Goal: Complete application form

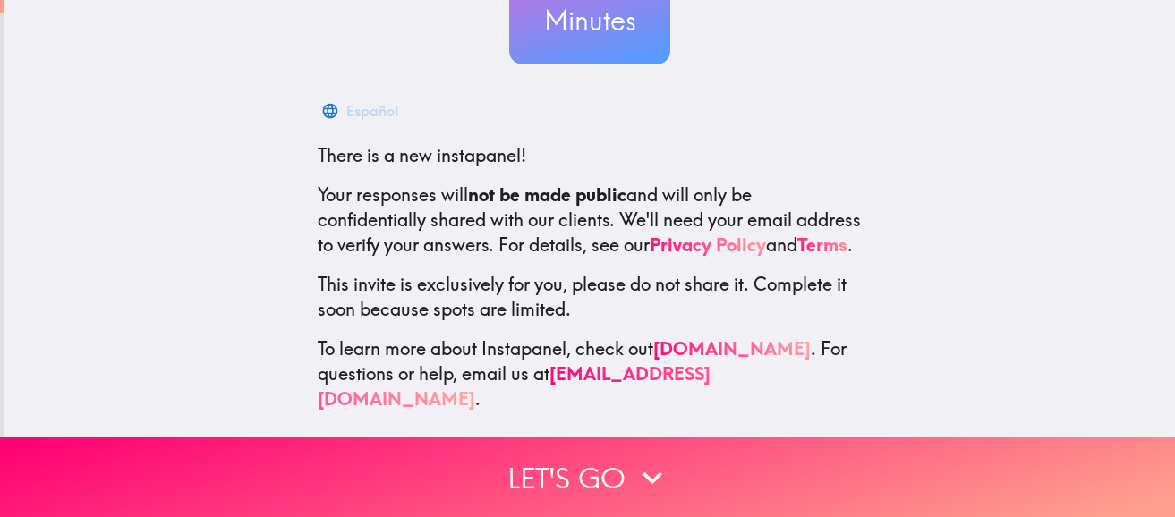
scroll to position [214, 0]
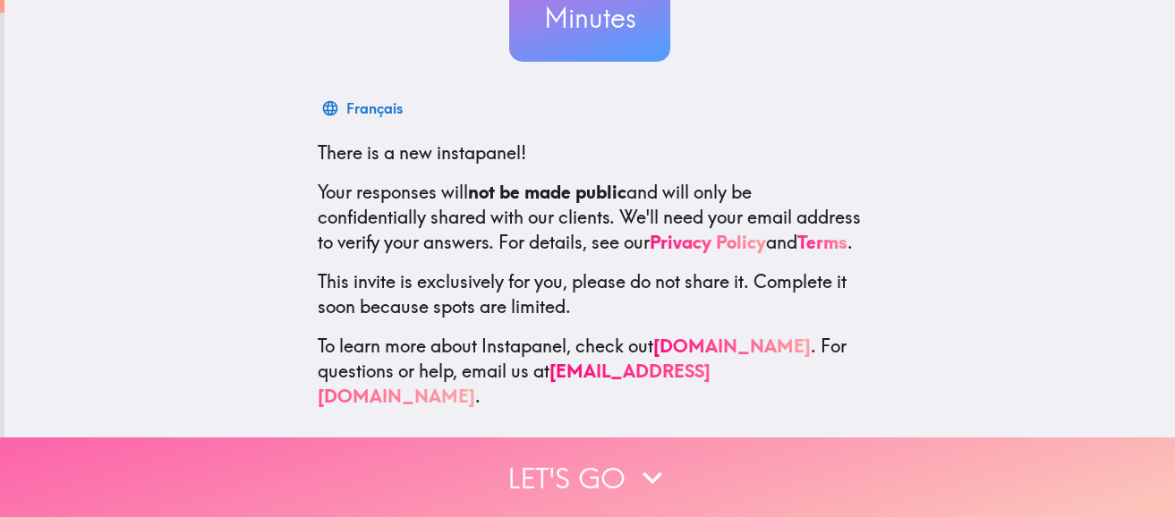
click at [680, 478] on button "Let's go" at bounding box center [587, 478] width 1175 height 80
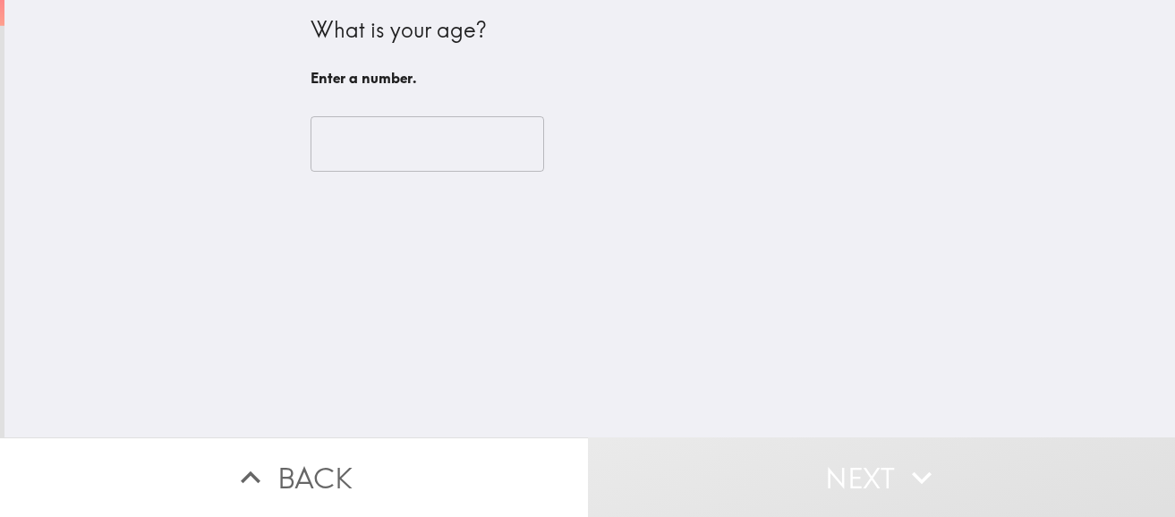
click at [515, 138] on input "number" at bounding box center [428, 143] width 234 height 55
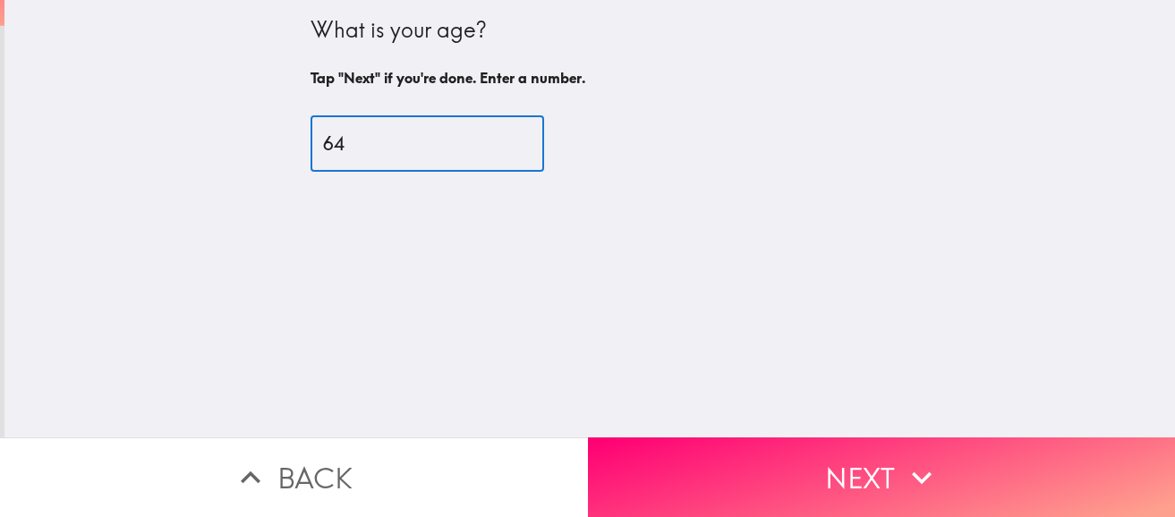
type input "63"
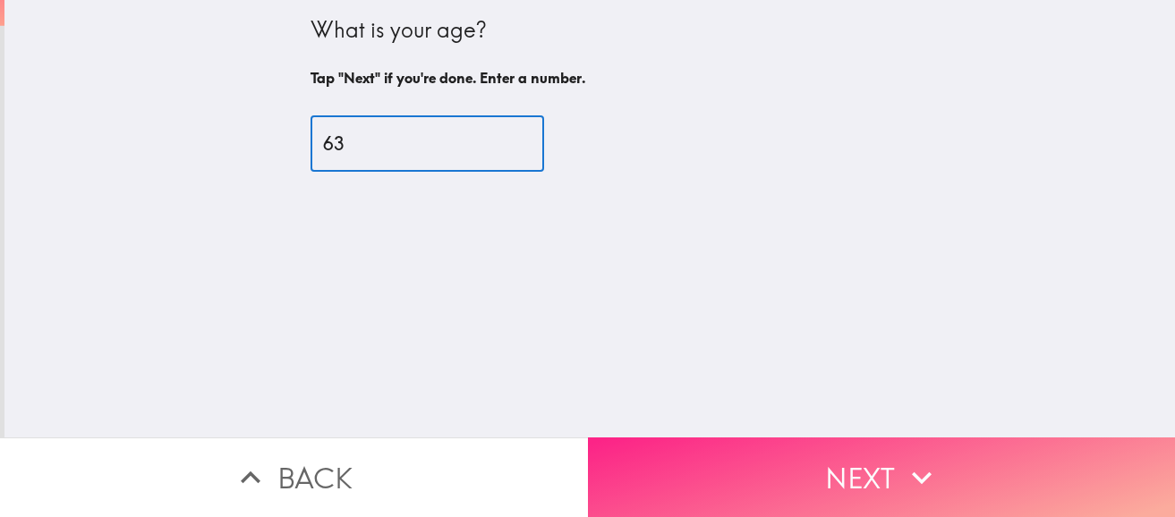
click at [764, 460] on button "Next" at bounding box center [882, 478] width 588 height 80
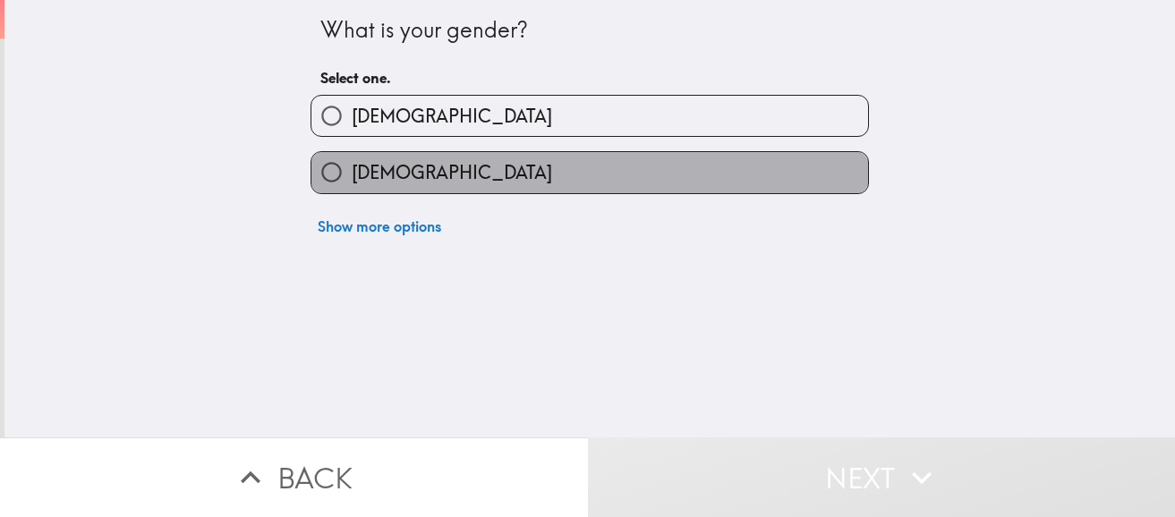
click at [557, 165] on label "[DEMOGRAPHIC_DATA]" at bounding box center [589, 172] width 557 height 40
click at [352, 165] on input "[DEMOGRAPHIC_DATA]" at bounding box center [331, 172] width 40 height 40
radio input "true"
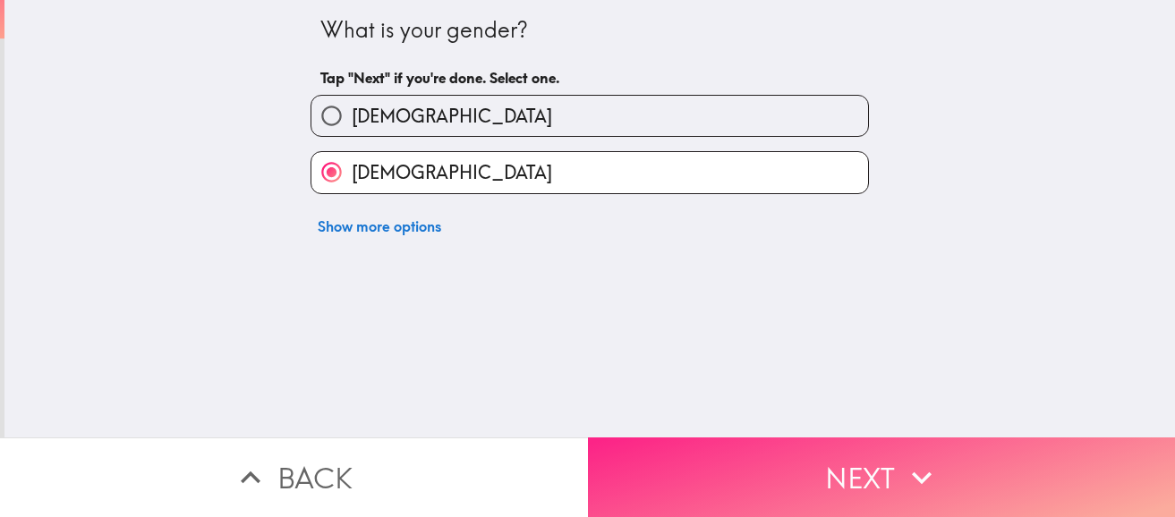
click at [675, 473] on button "Next" at bounding box center [882, 478] width 588 height 80
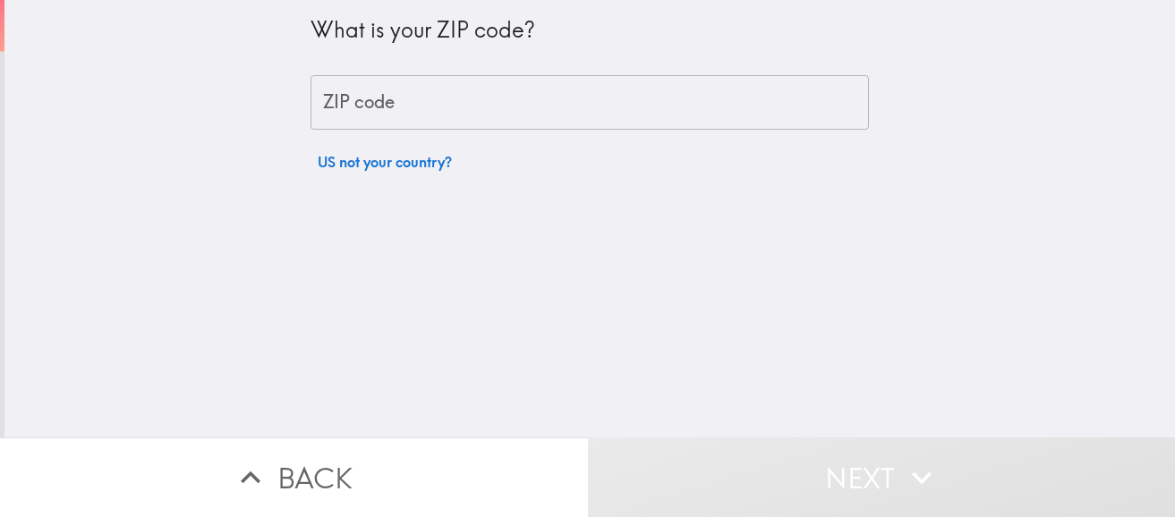
click at [499, 96] on input "ZIP code" at bounding box center [590, 102] width 559 height 55
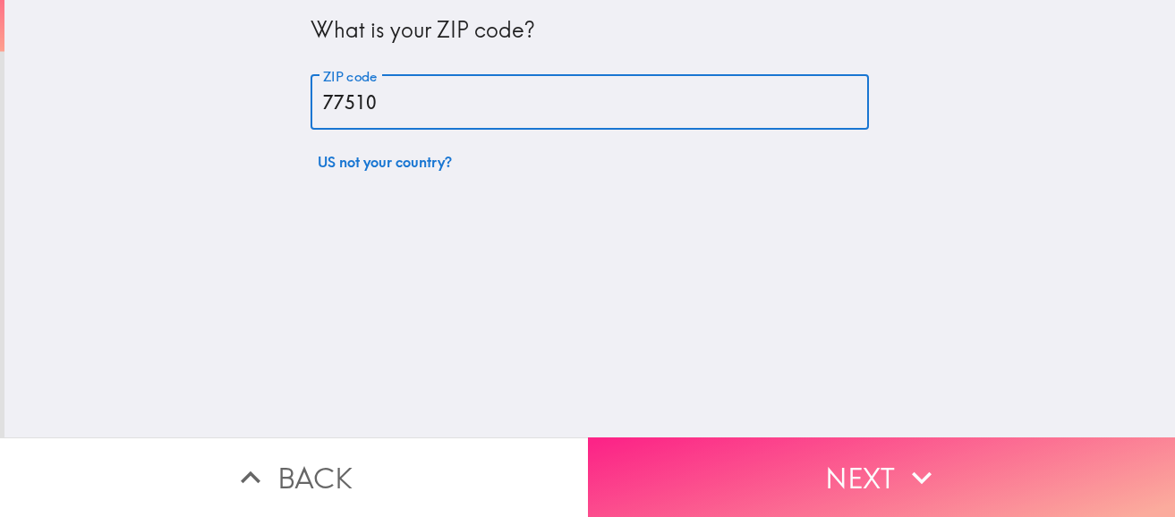
type input "77510"
click at [765, 496] on button "Next" at bounding box center [882, 478] width 588 height 80
